Goal: Transaction & Acquisition: Purchase product/service

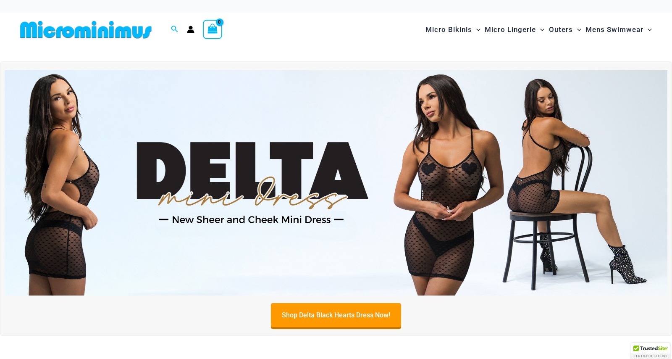
scroll to position [1, 0]
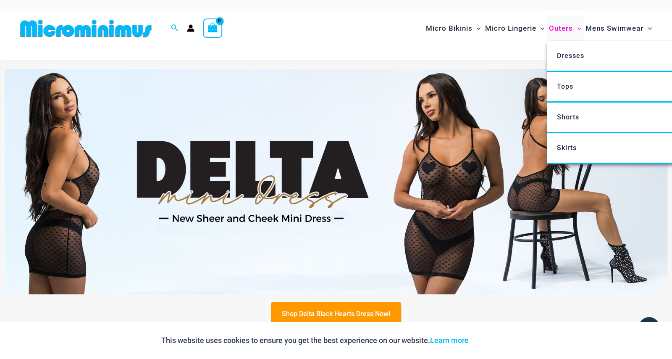
click at [564, 26] on span "Outers" at bounding box center [561, 28] width 24 height 21
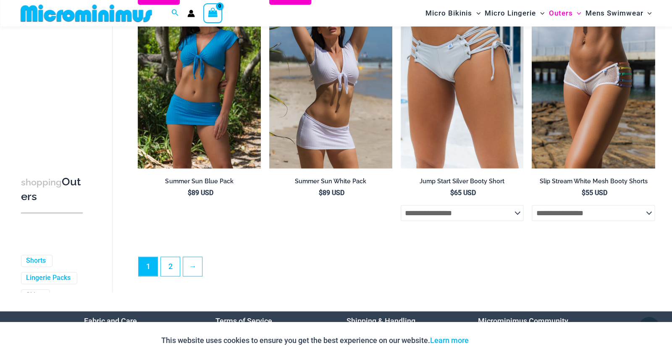
scroll to position [2016, 0]
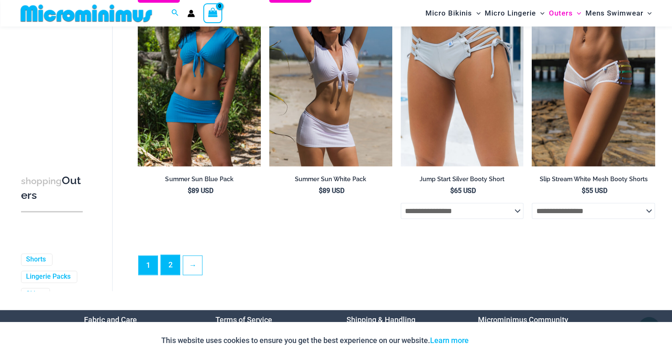
click at [172, 269] on link "2" at bounding box center [170, 265] width 19 height 20
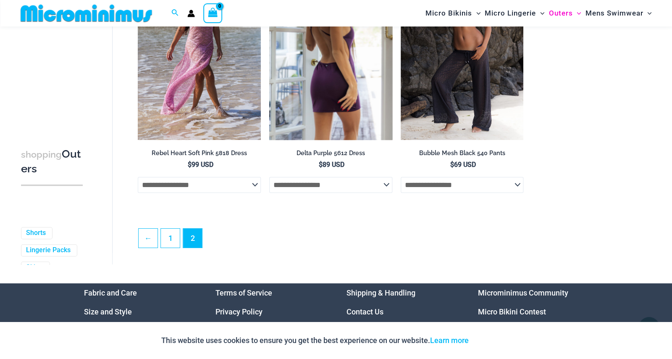
scroll to position [1209, 0]
